Goal: Communication & Community: Share content

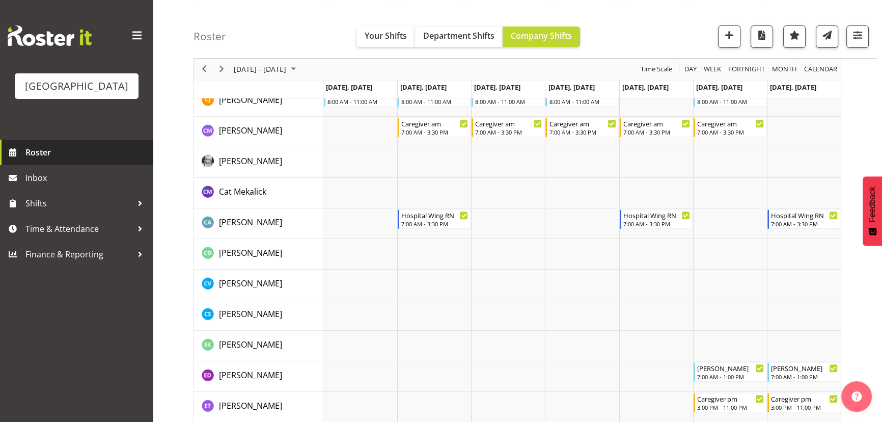
scroll to position [570, 0]
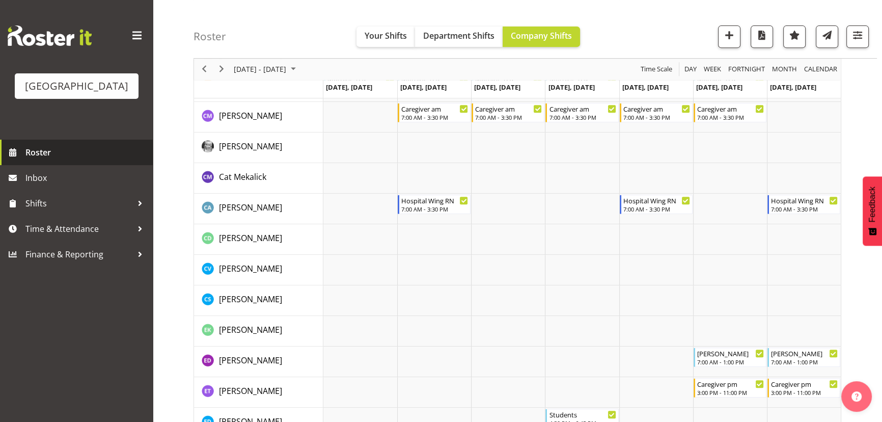
click at [41, 160] on span "Roster" at bounding box center [86, 152] width 122 height 15
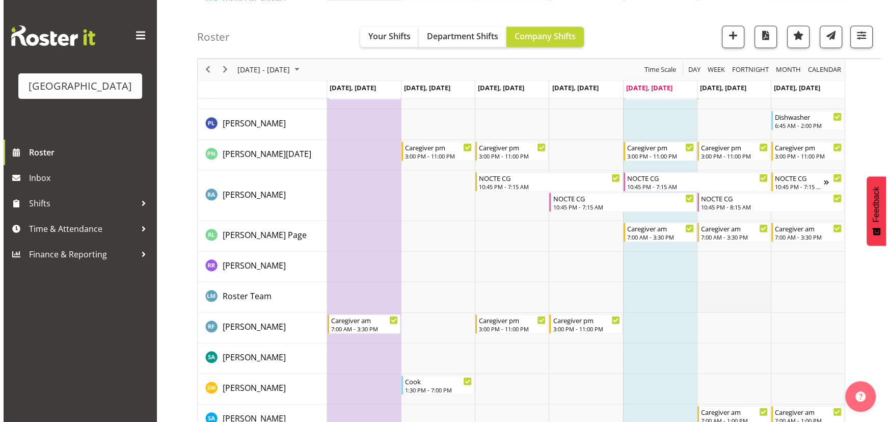
scroll to position [2918, 0]
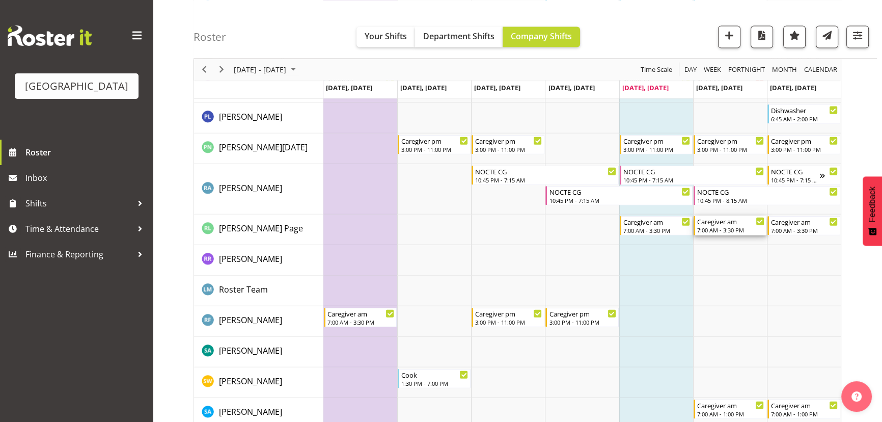
click at [730, 219] on div "Caregiver am" at bounding box center [730, 221] width 67 height 10
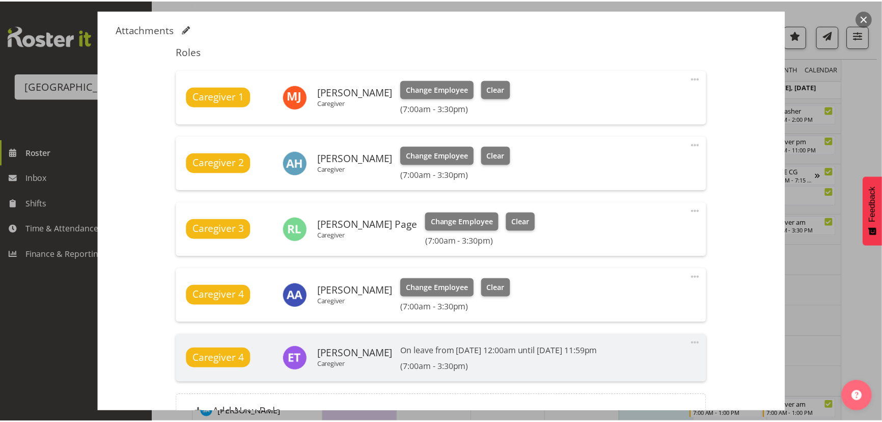
scroll to position [326, 0]
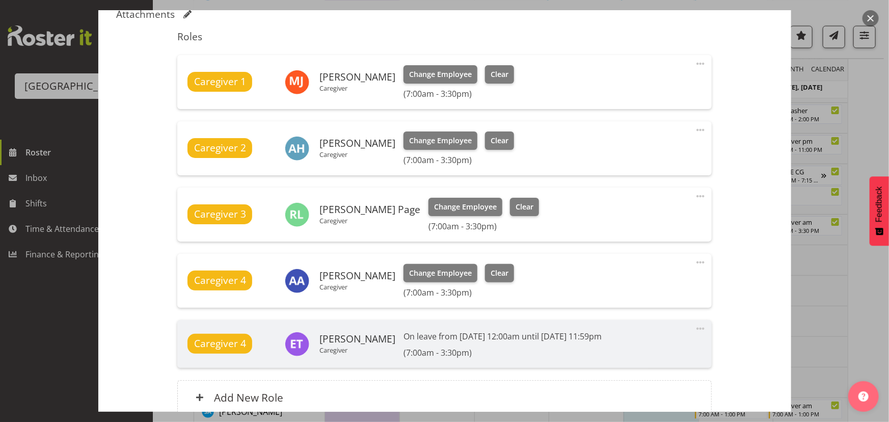
click at [874, 17] on button "button" at bounding box center [871, 18] width 16 height 16
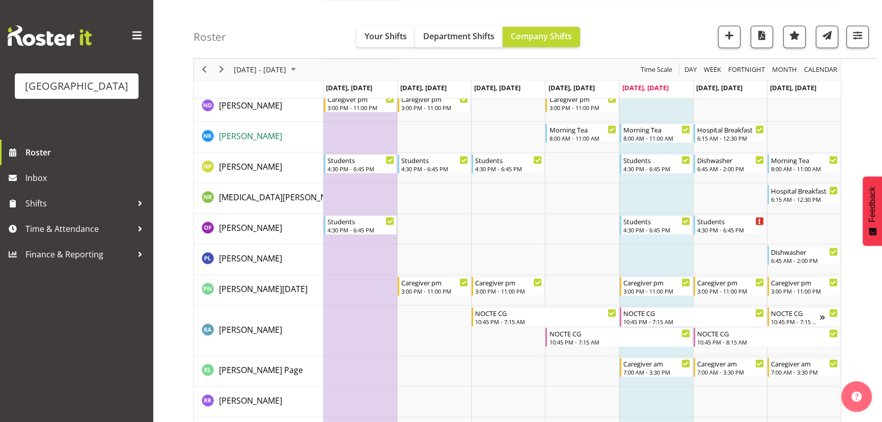
scroll to position [2732, 0]
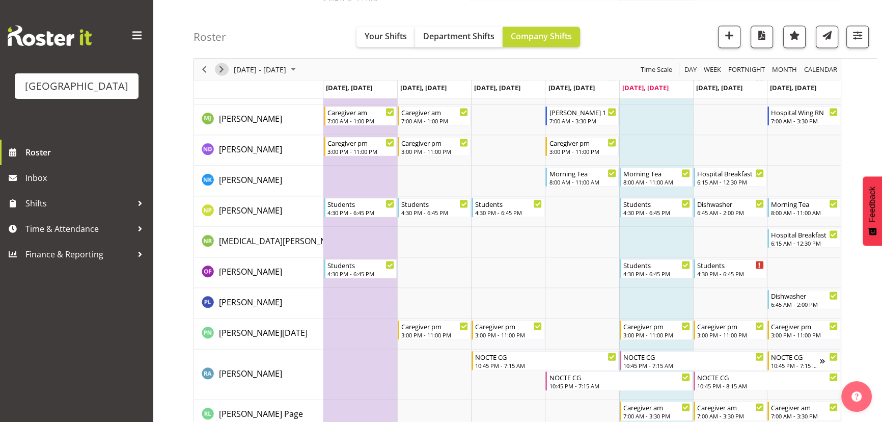
drag, startPoint x: 223, startPoint y: 68, endPoint x: 724, endPoint y: 128, distance: 505.4
click at [223, 69] on span "Next" at bounding box center [222, 69] width 12 height 13
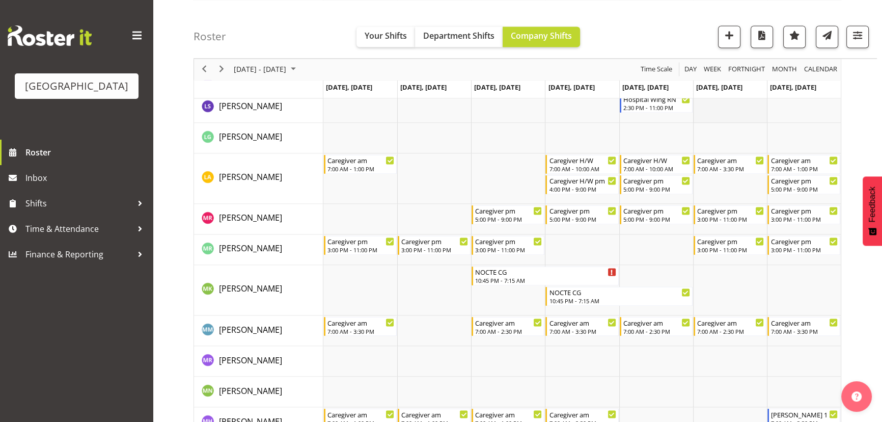
scroll to position [2130, 0]
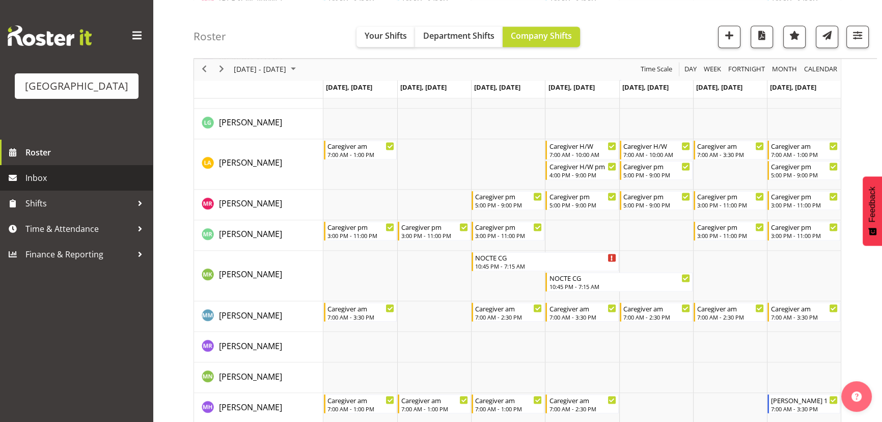
click at [39, 185] on span "Inbox" at bounding box center [86, 177] width 122 height 15
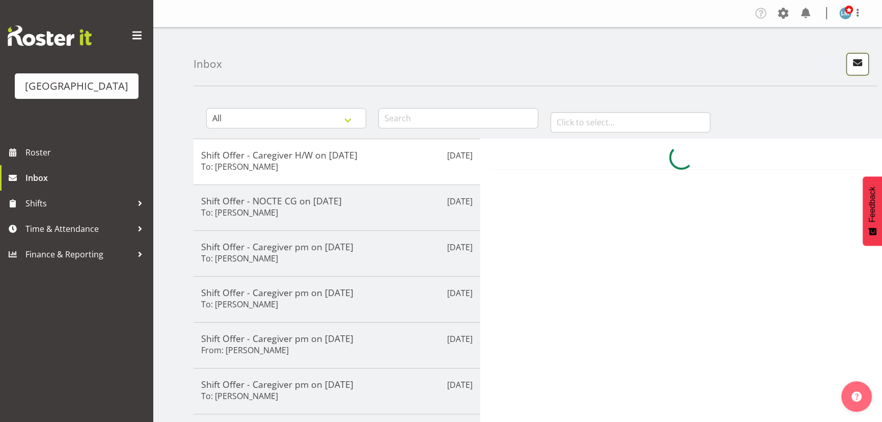
click at [858, 61] on span "button" at bounding box center [857, 62] width 13 height 13
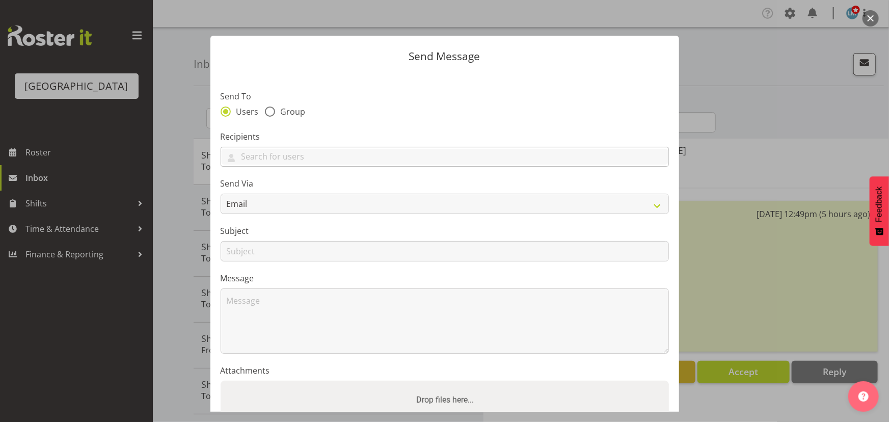
click at [349, 147] on div "Abigail Savage Aileng Yeap Alem Abreha Alex Green Amina Aboud Angela Hogendoorn…" at bounding box center [445, 157] width 448 height 20
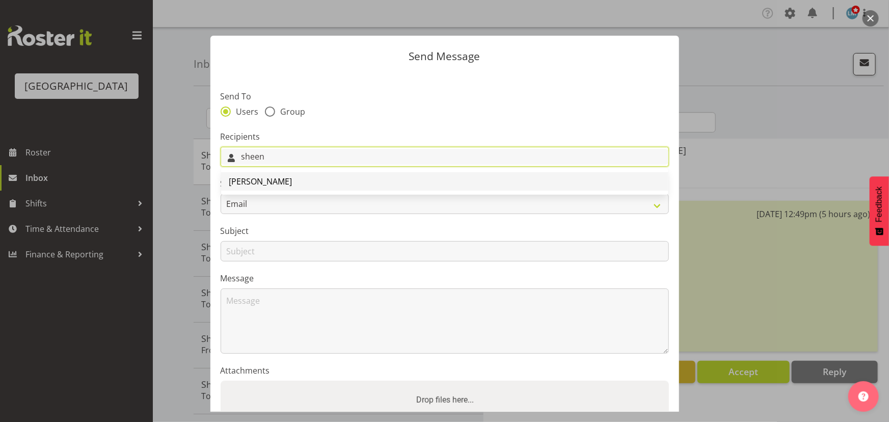
type input "sheen"
click at [318, 183] on link "[PERSON_NAME]" at bounding box center [444, 181] width 447 height 18
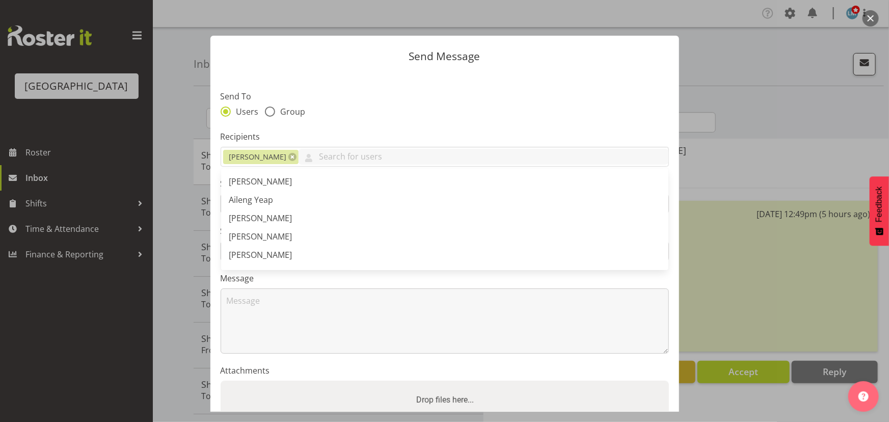
click at [353, 120] on section "Send To Users Group Recipients Sheen Catapang Abigail Savage Aileng Yeap Alem A…" at bounding box center [444, 263] width 469 height 382
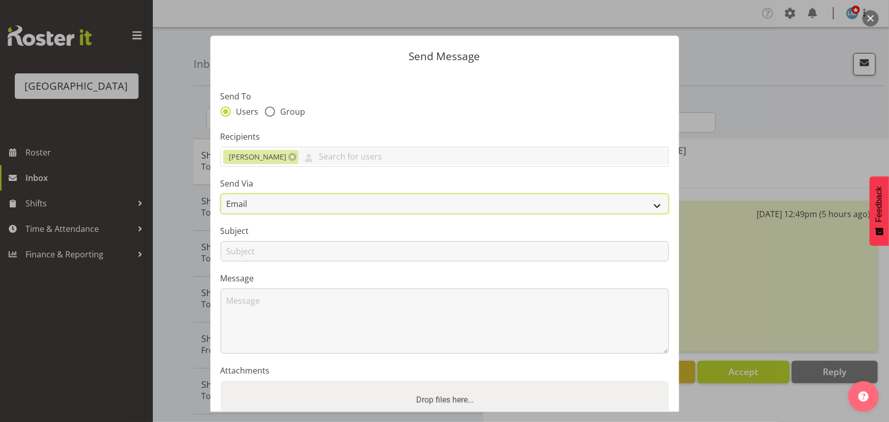
click at [270, 200] on select "Email SMS" at bounding box center [445, 204] width 448 height 20
select select "sms"
click at [221, 194] on select "Email SMS" at bounding box center [445, 204] width 448 height 20
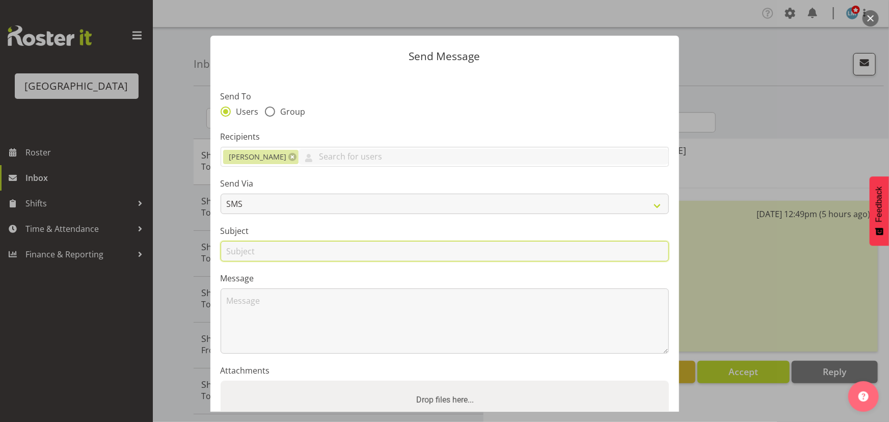
click at [259, 252] on input "text" at bounding box center [445, 251] width 448 height 20
type input "Shift"
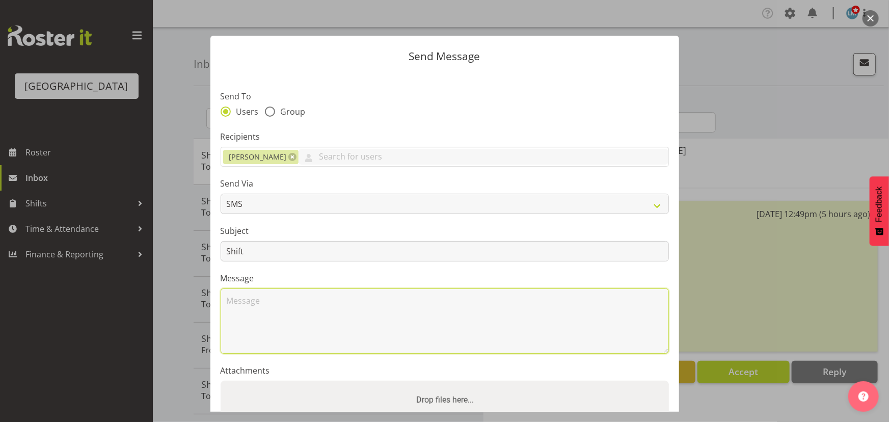
click at [265, 301] on textarea at bounding box center [445, 320] width 448 height 65
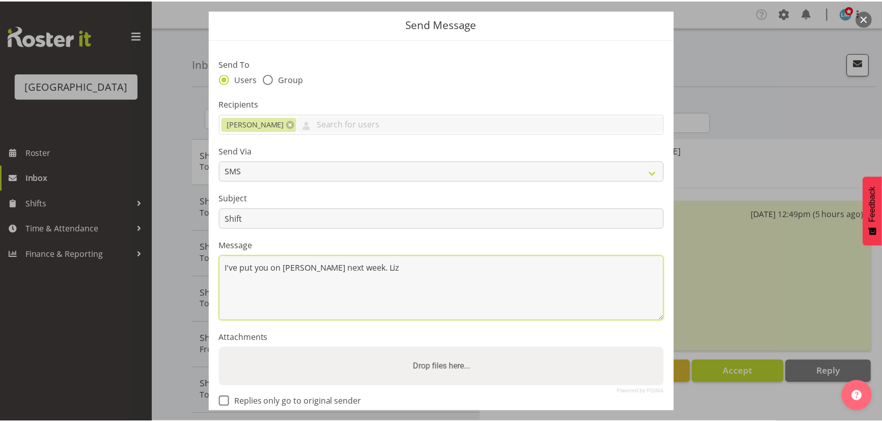
scroll to position [89, 0]
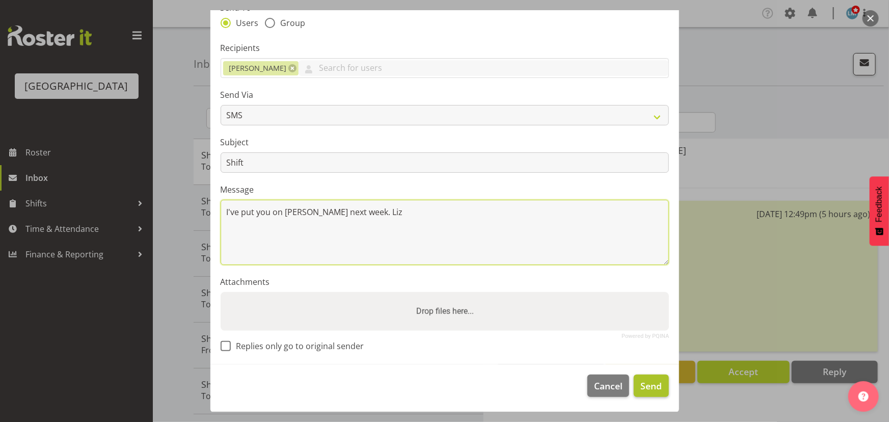
type textarea "I've put you on ressie next week. Liz"
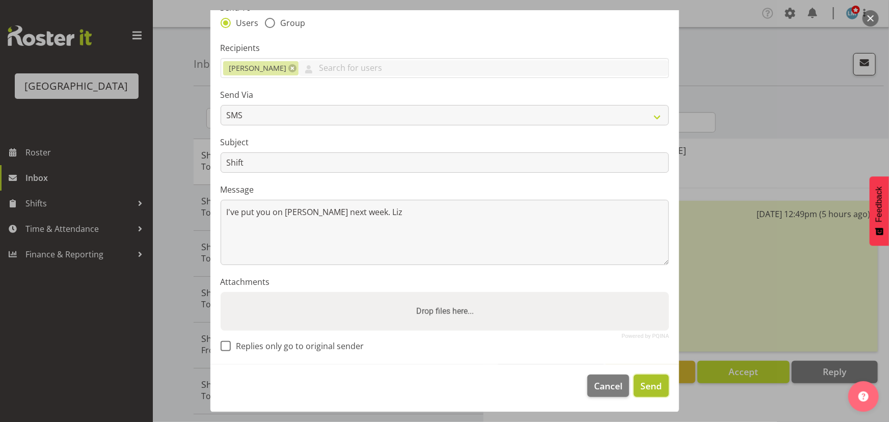
click at [634, 385] on button "Send" at bounding box center [651, 385] width 35 height 22
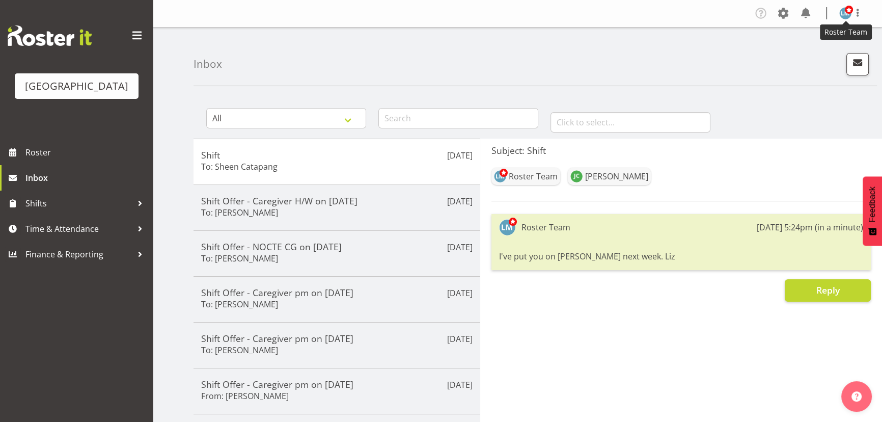
click at [842, 12] on img at bounding box center [846, 13] width 12 height 12
click at [822, 58] on link "Log Out" at bounding box center [815, 53] width 98 height 18
